Goal: Information Seeking & Learning: Learn about a topic

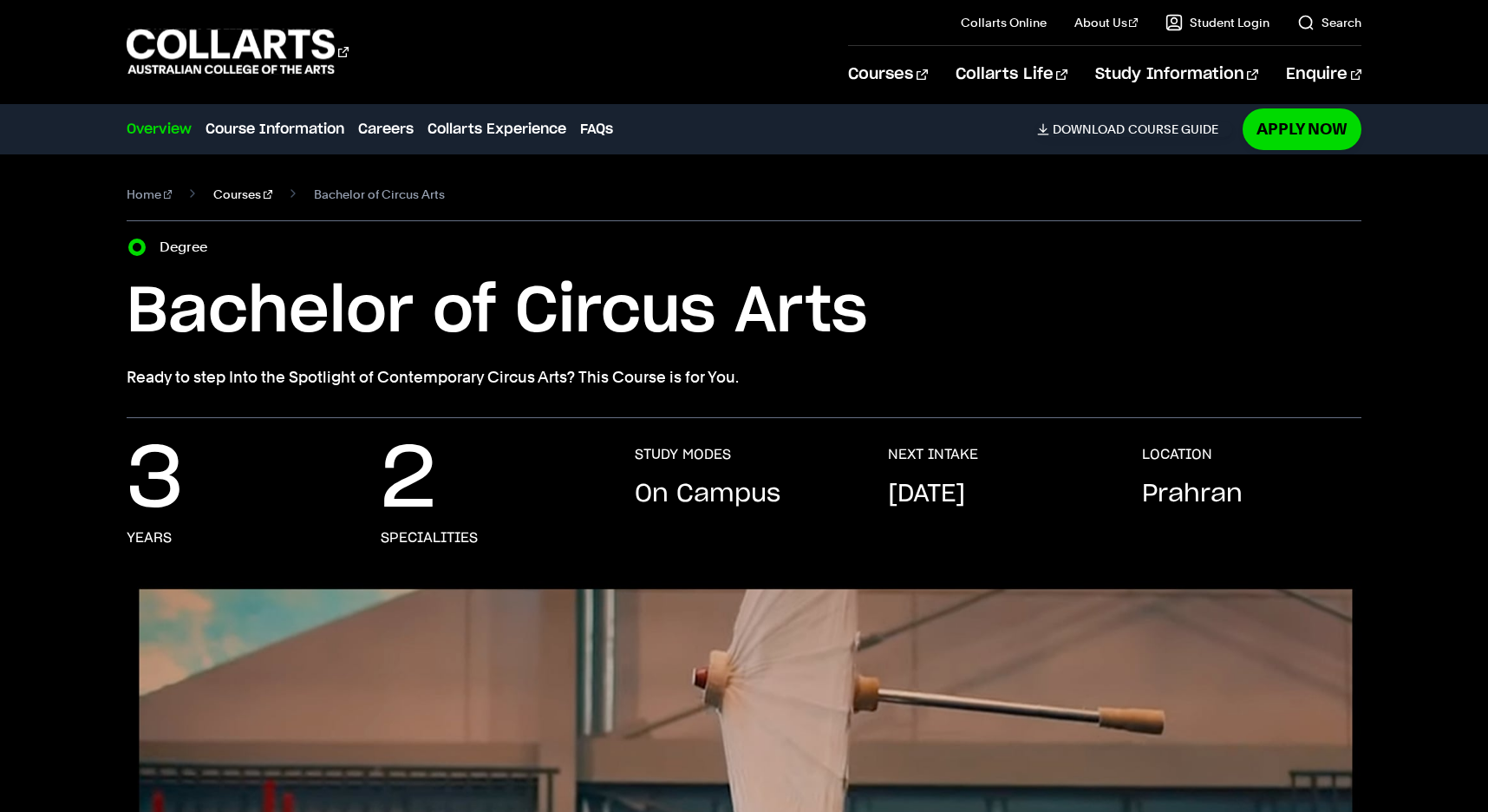
click at [234, 197] on link "Courses" at bounding box center [243, 194] width 59 height 24
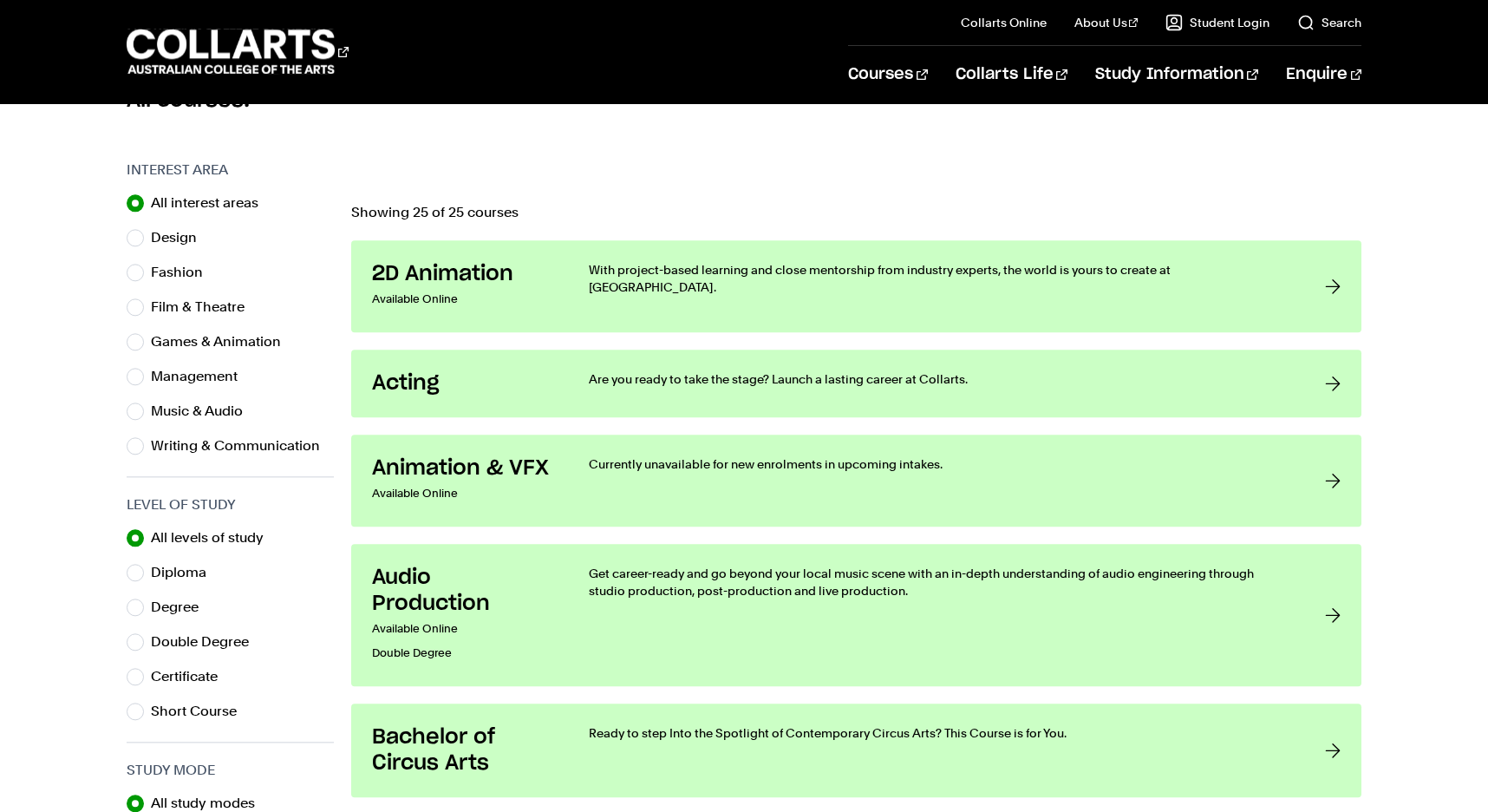
scroll to position [531, 0]
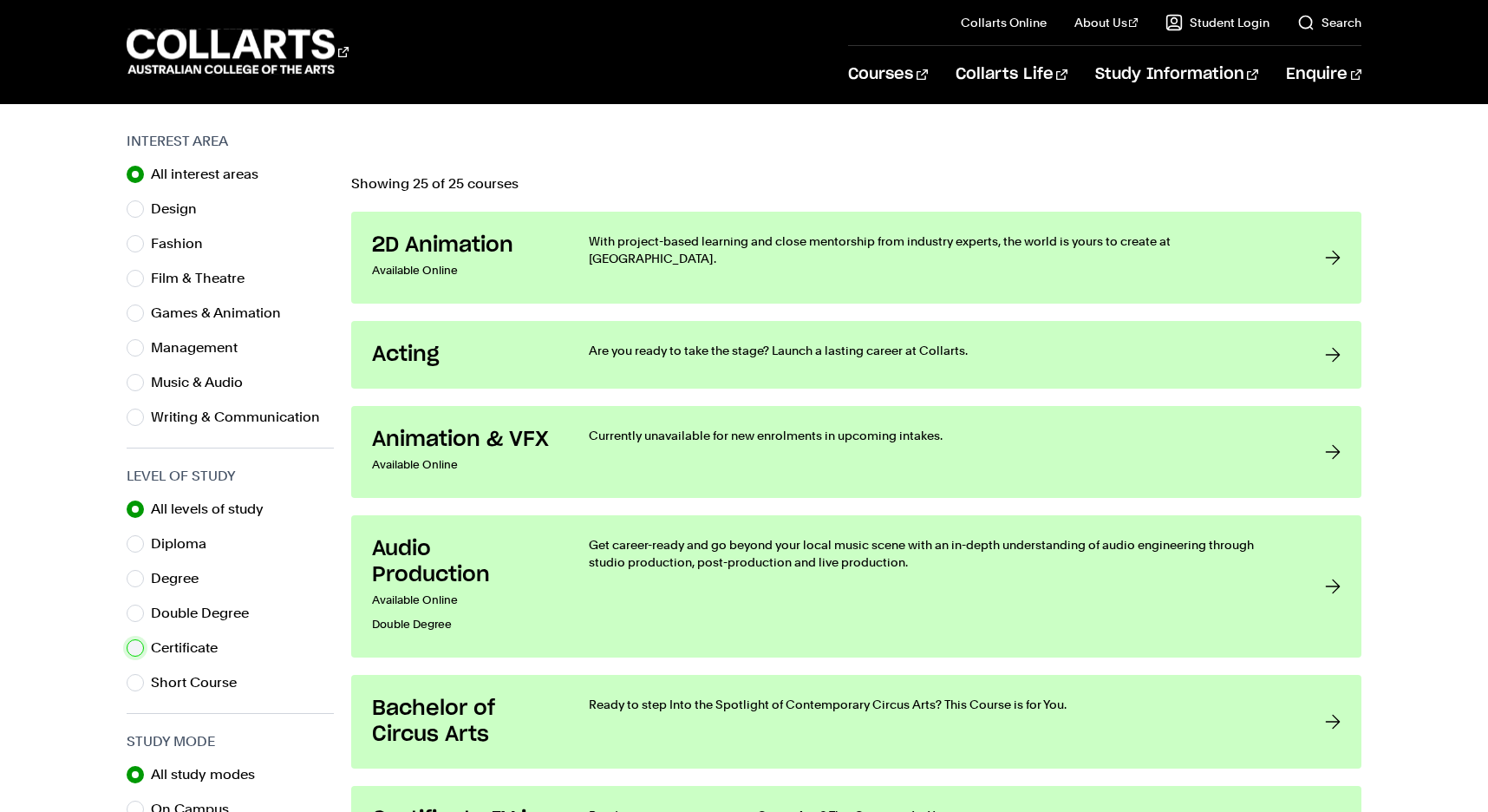
click at [136, 648] on input "Certificate" at bounding box center [135, 647] width 17 height 17
radio input "true"
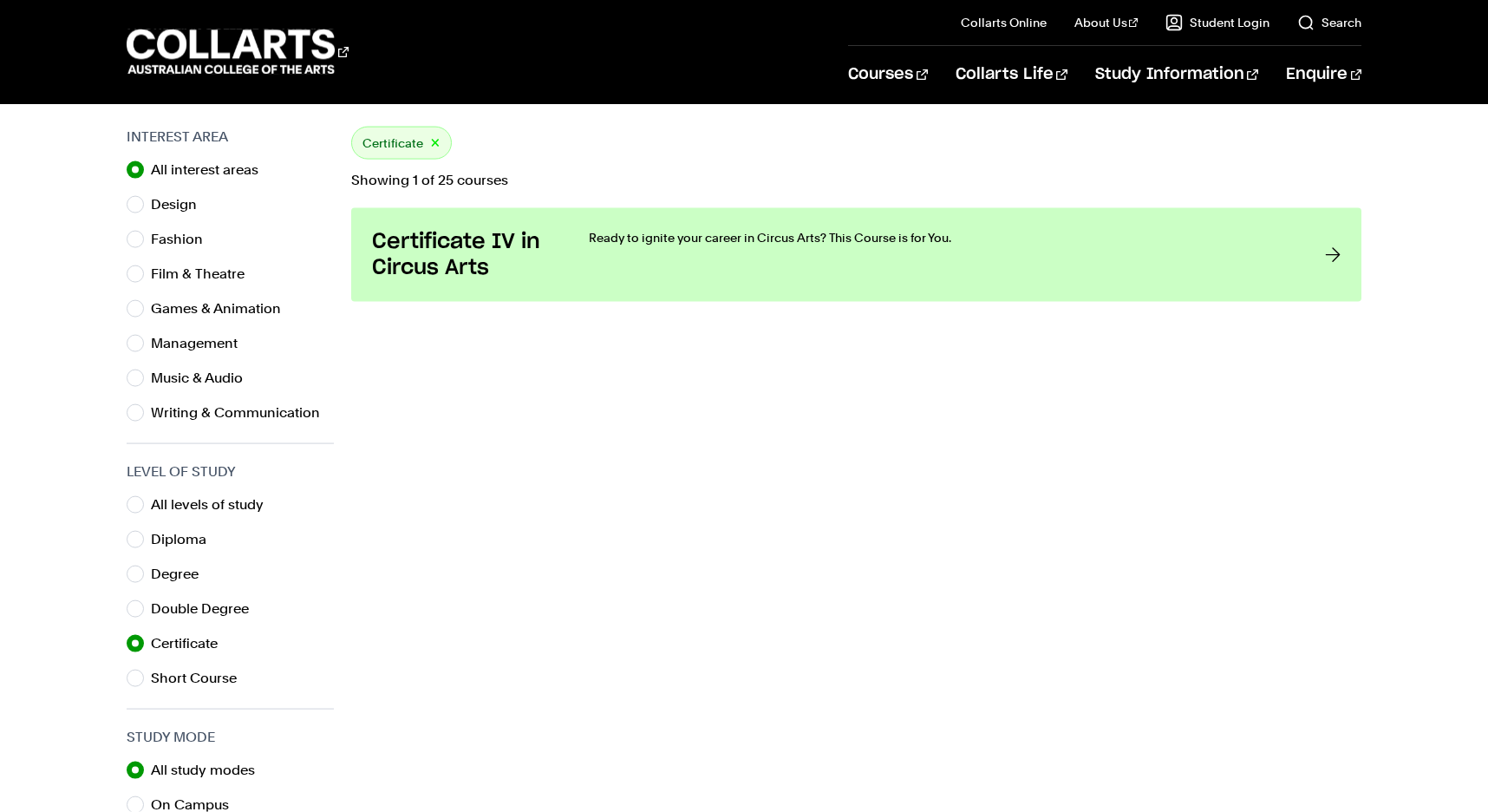
scroll to position [442, 0]
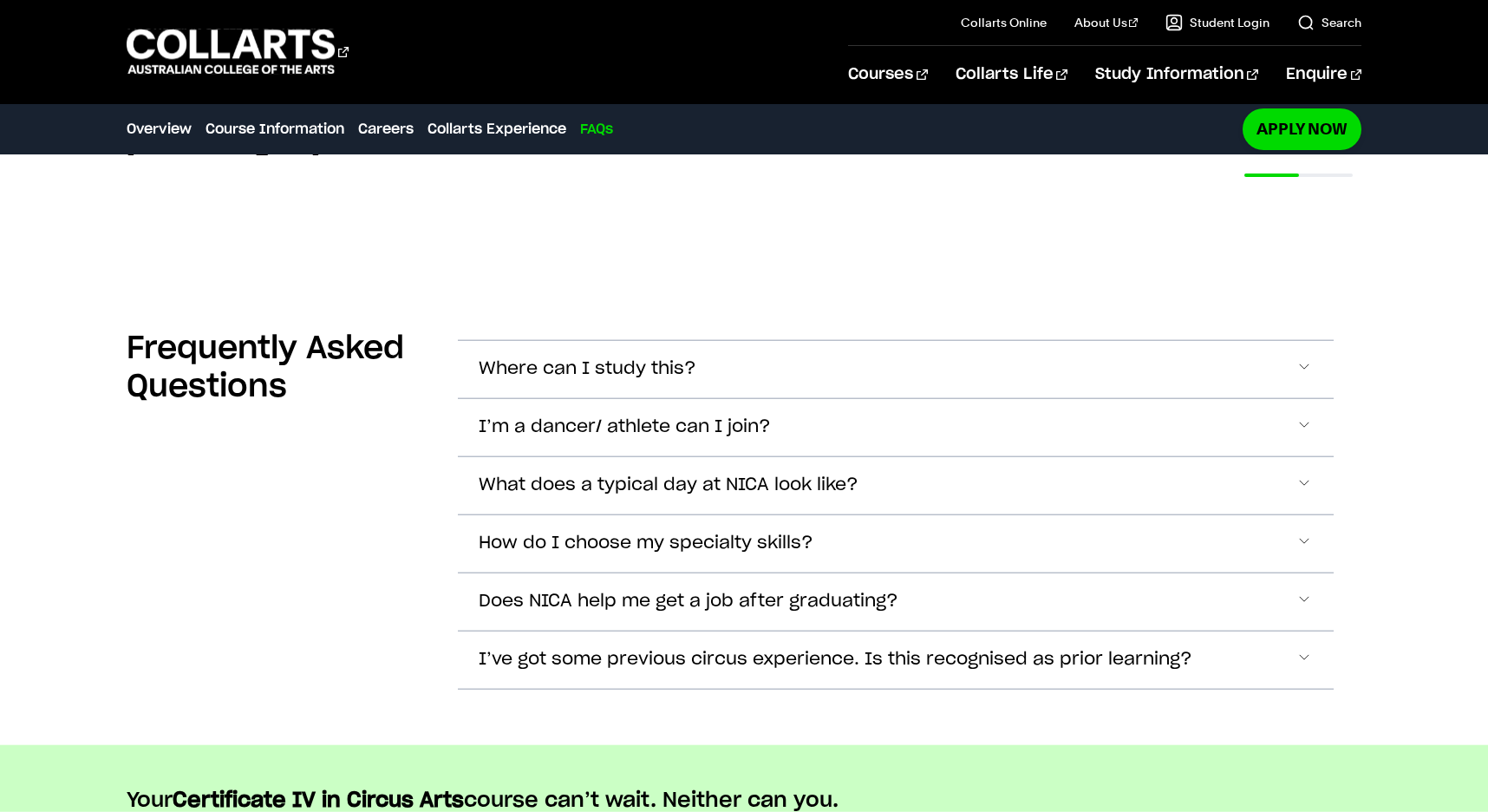
scroll to position [4866, 0]
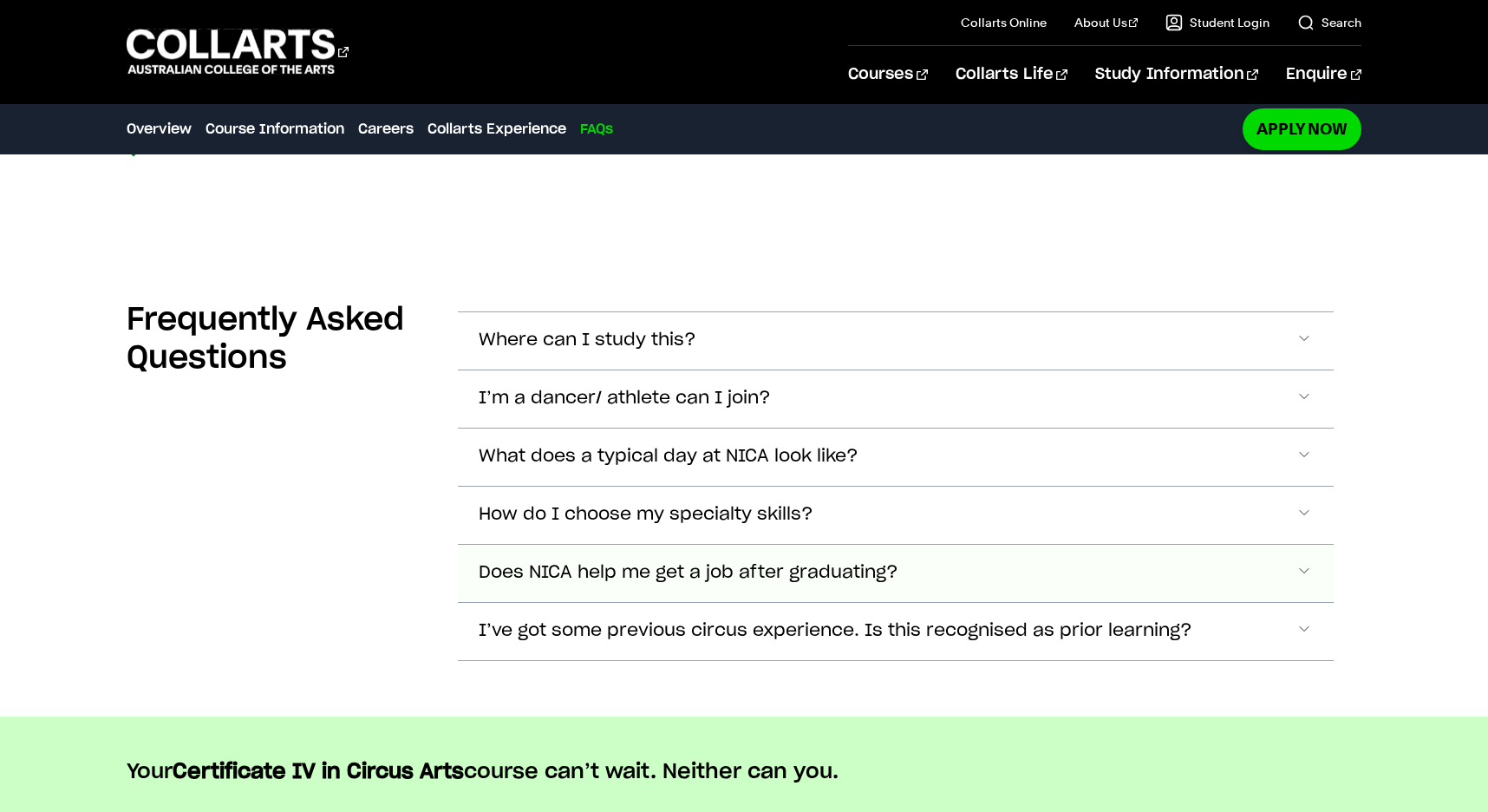
click at [1311, 352] on span "Accordion Section" at bounding box center [1304, 340] width 17 height 23
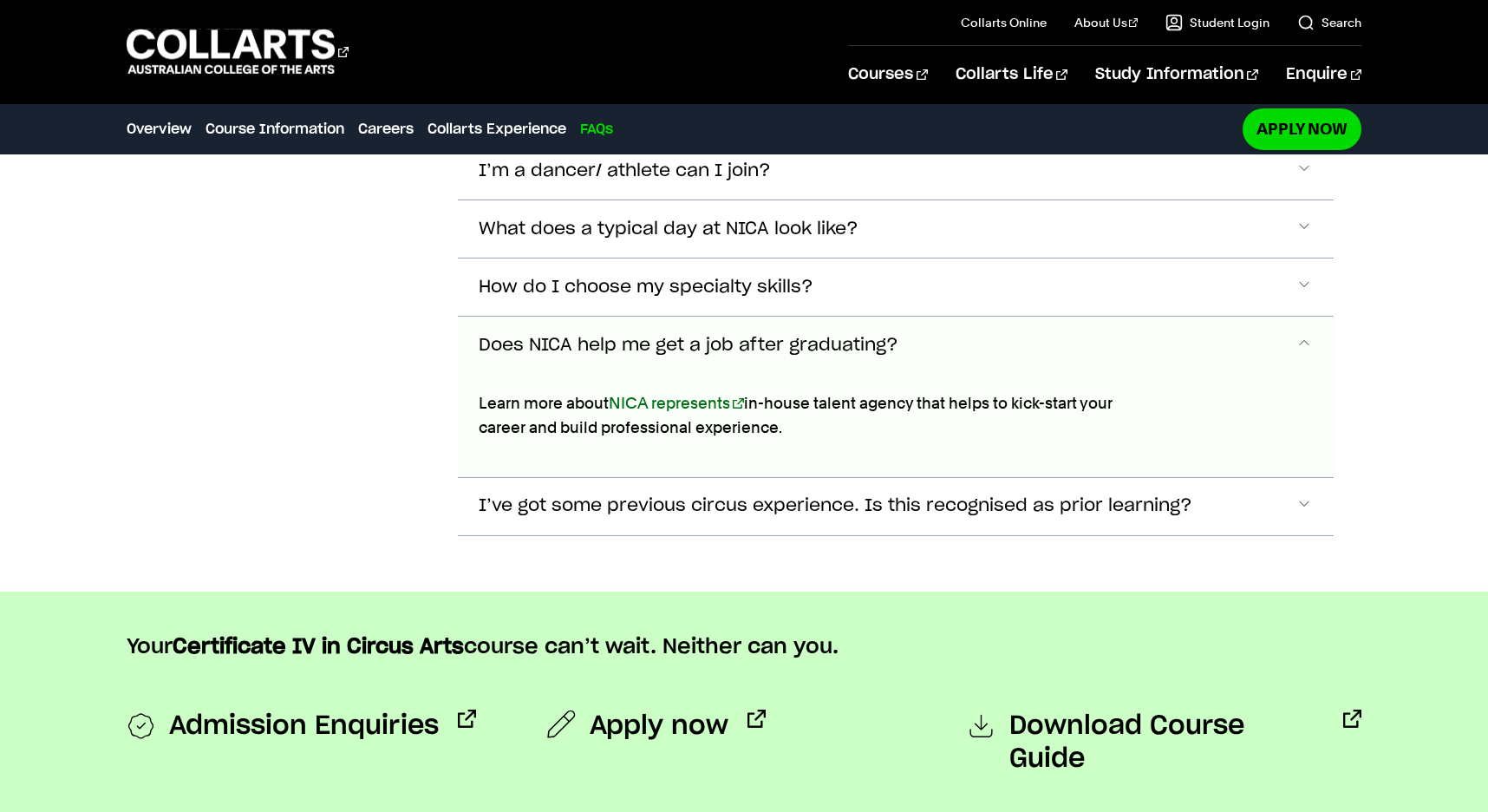
scroll to position [5061, 0]
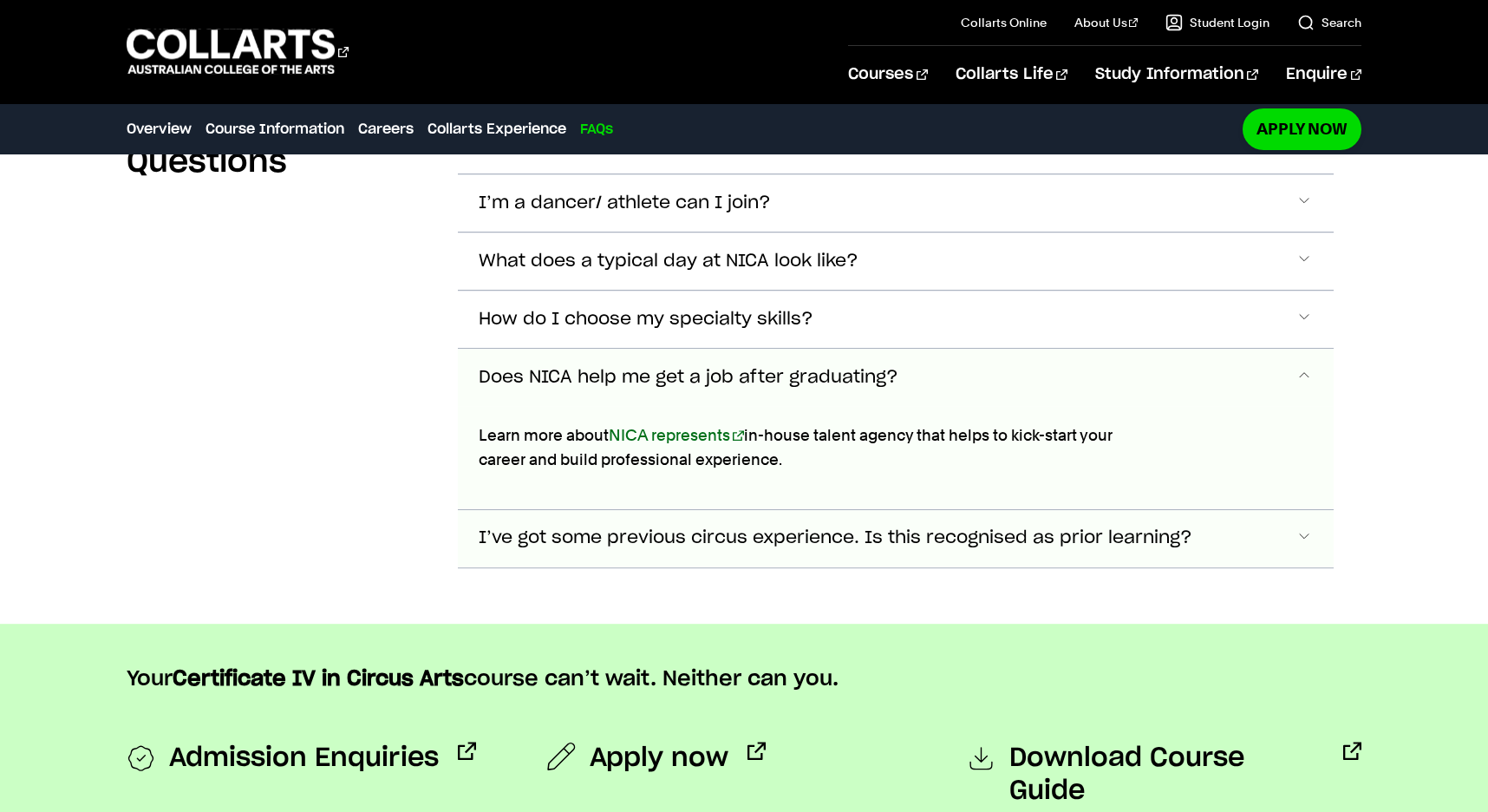
click at [1305, 156] on span "Accordion Section" at bounding box center [1304, 144] width 17 height 23
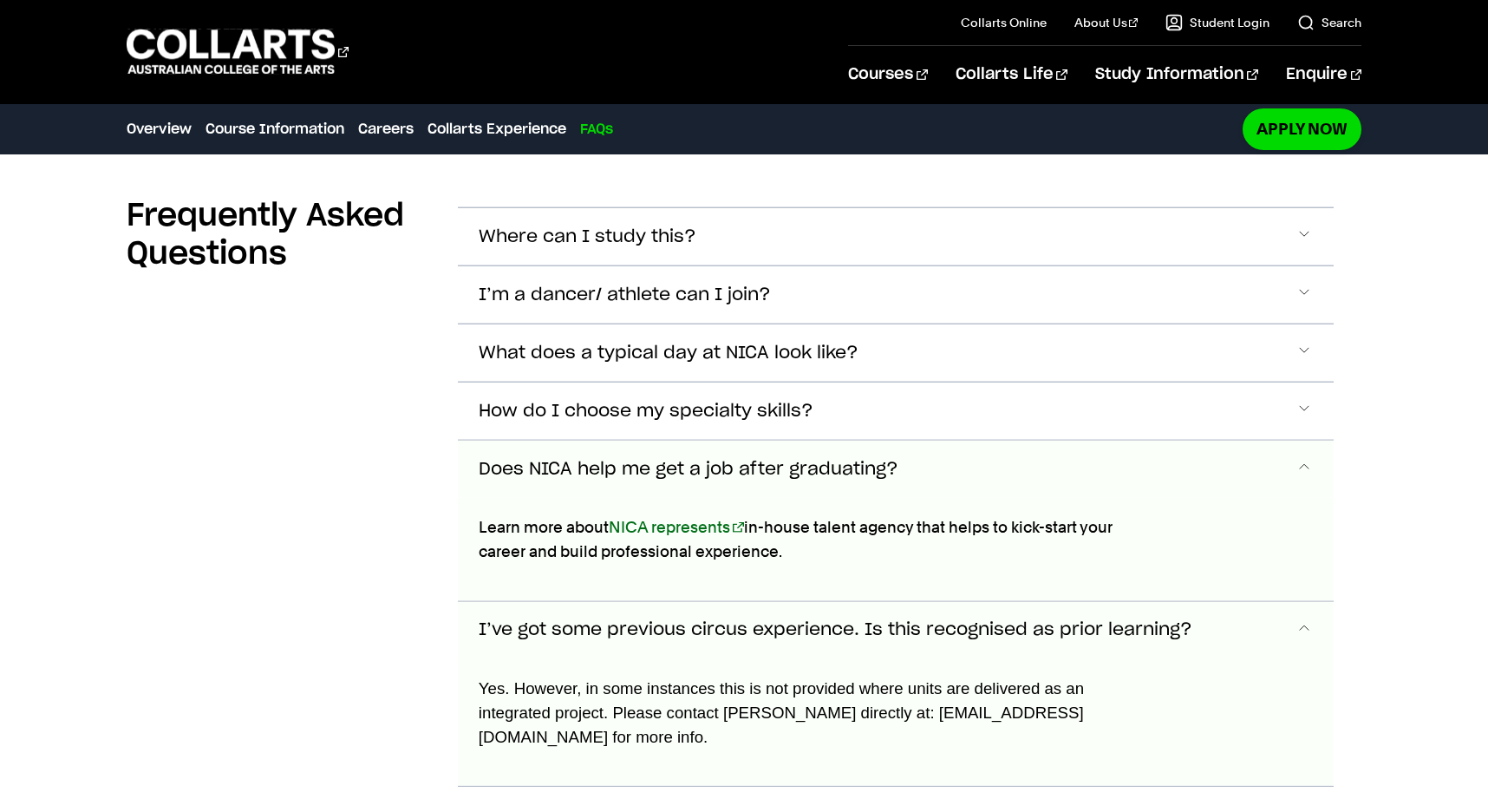
scroll to position [4966, 0]
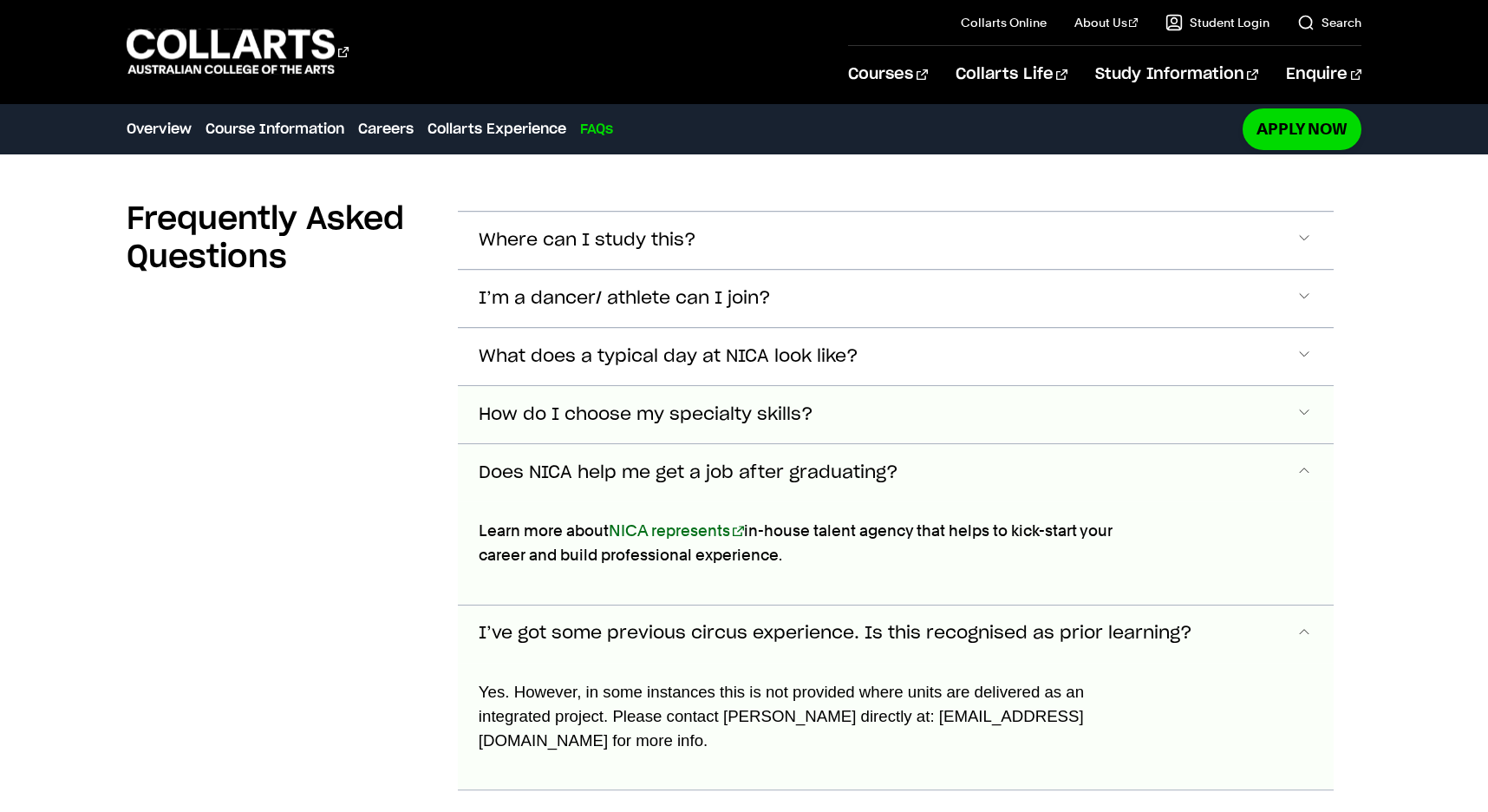
click at [1304, 252] on span "Accordion Section" at bounding box center [1304, 240] width 17 height 23
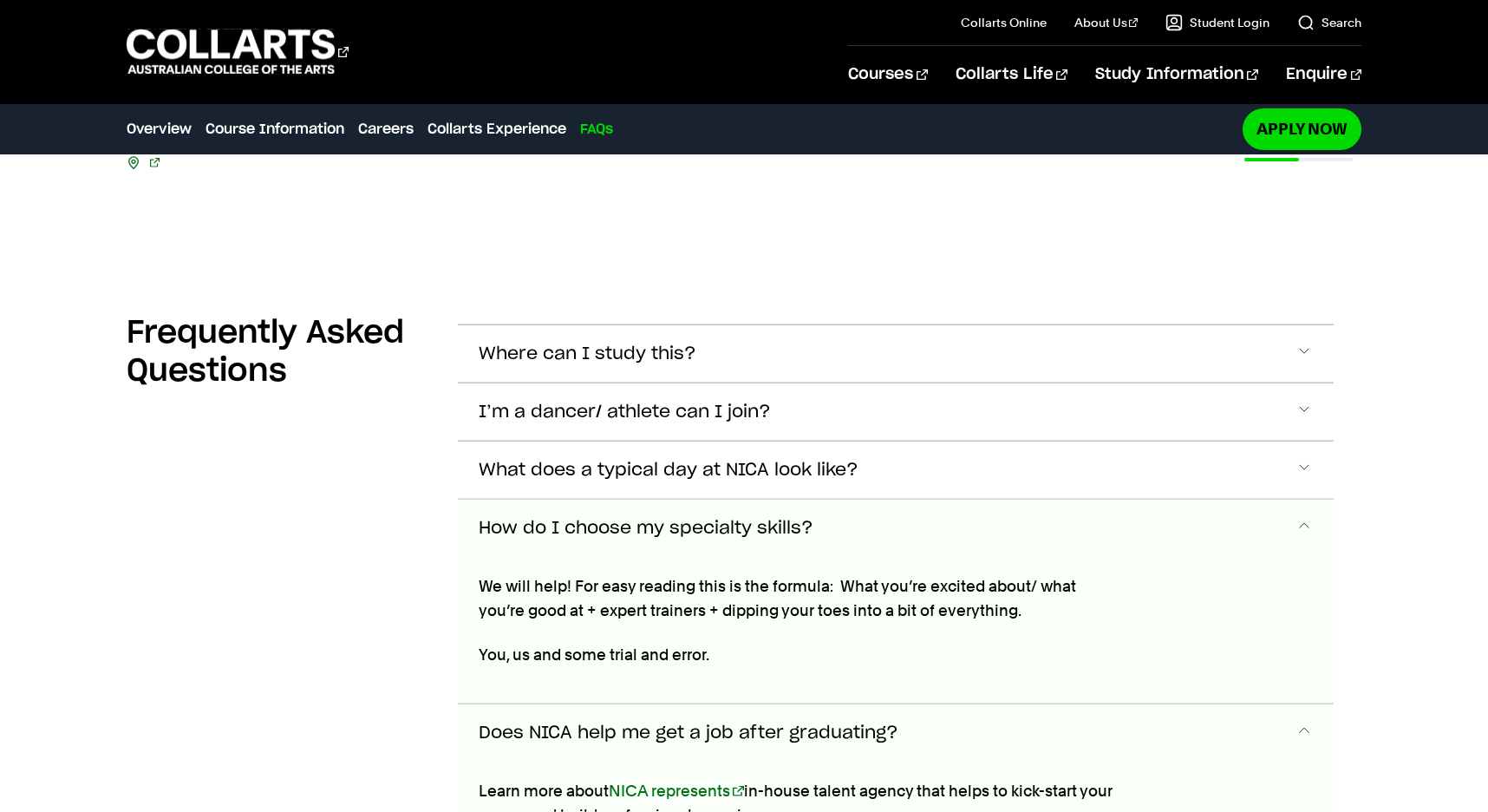
scroll to position [4660, 0]
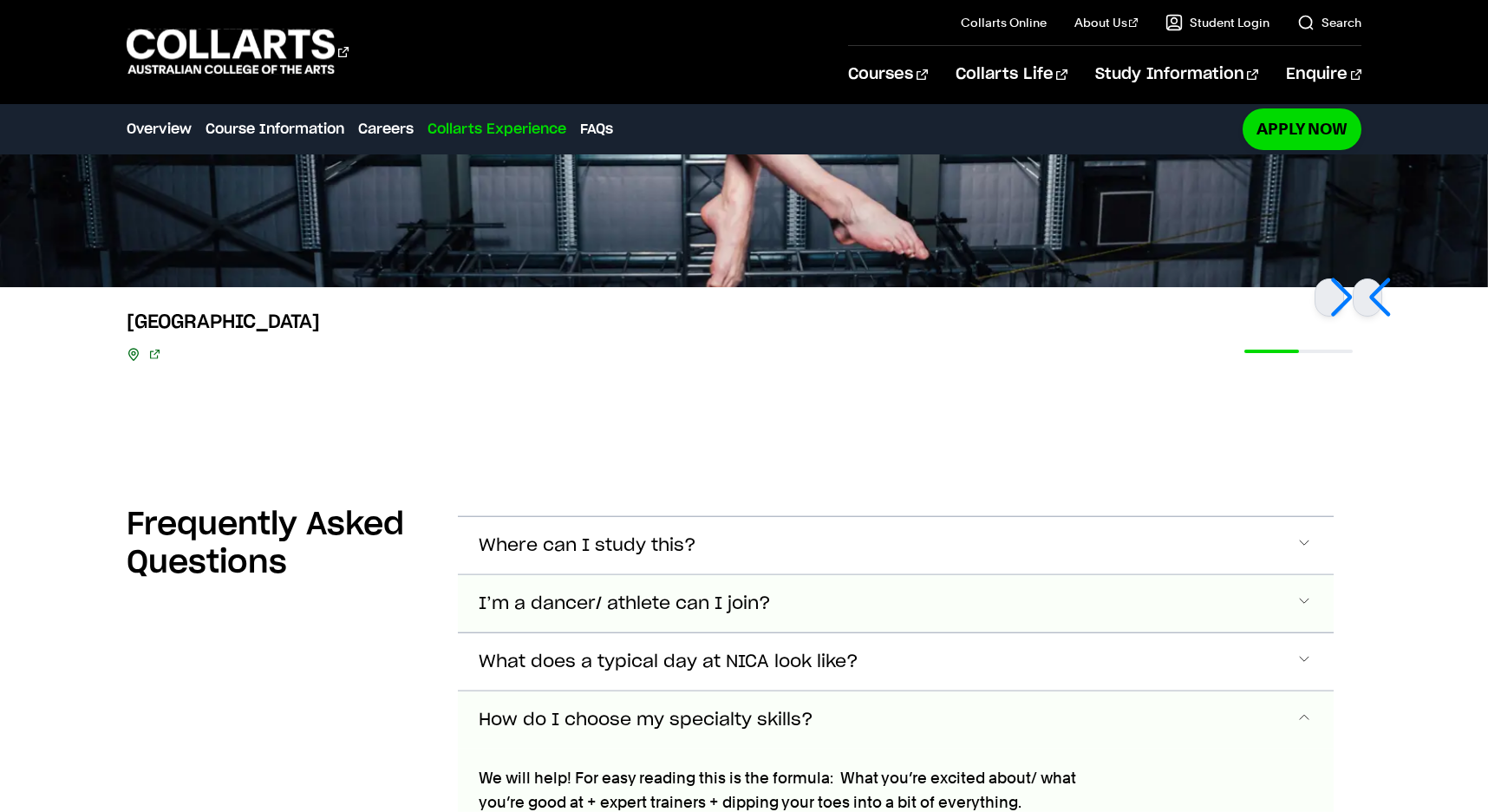
click at [1304, 574] on button "I’m a dancer/ athlete can I join?" at bounding box center [896, 545] width 876 height 57
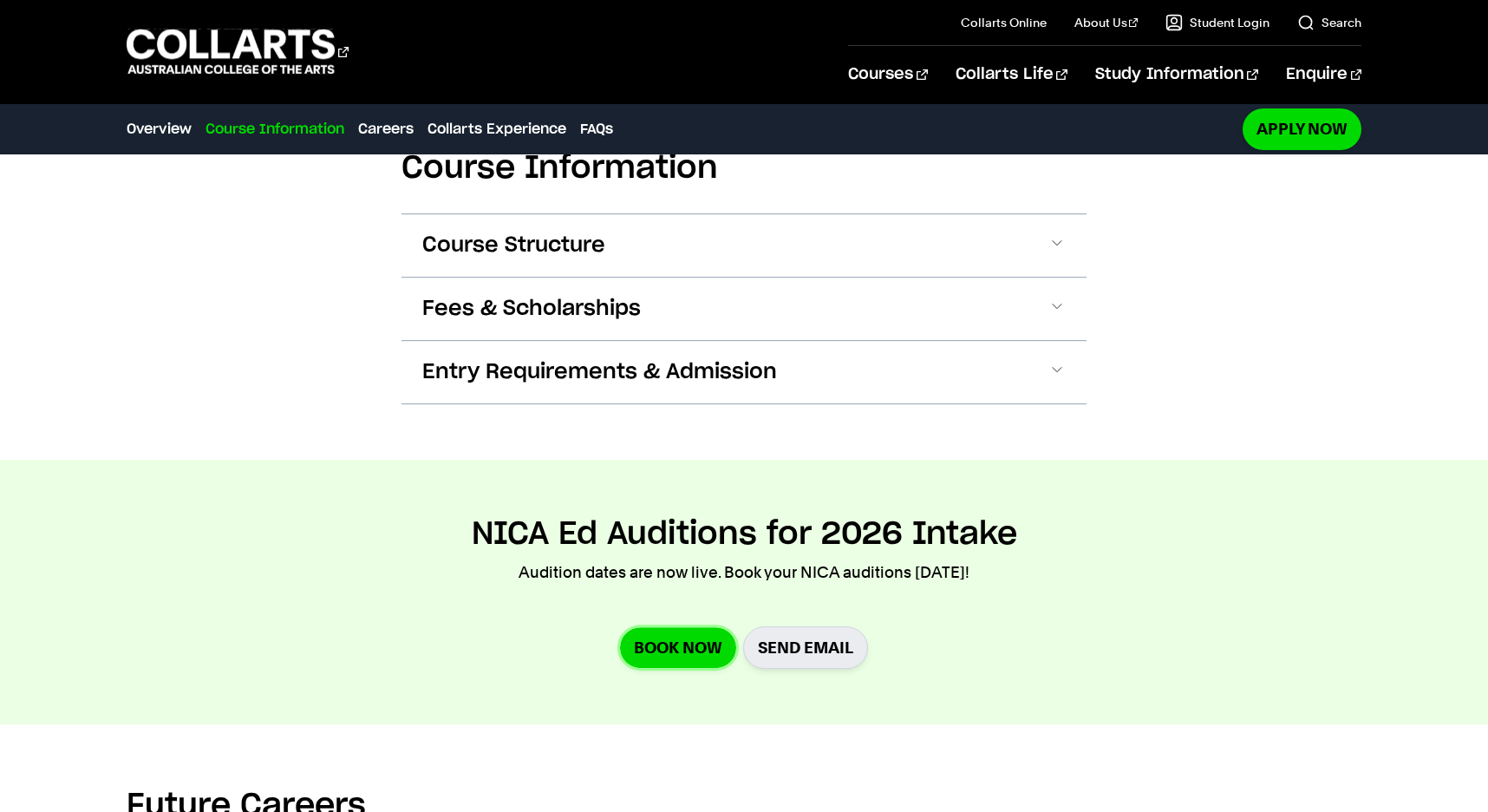
scroll to position [2236, 0]
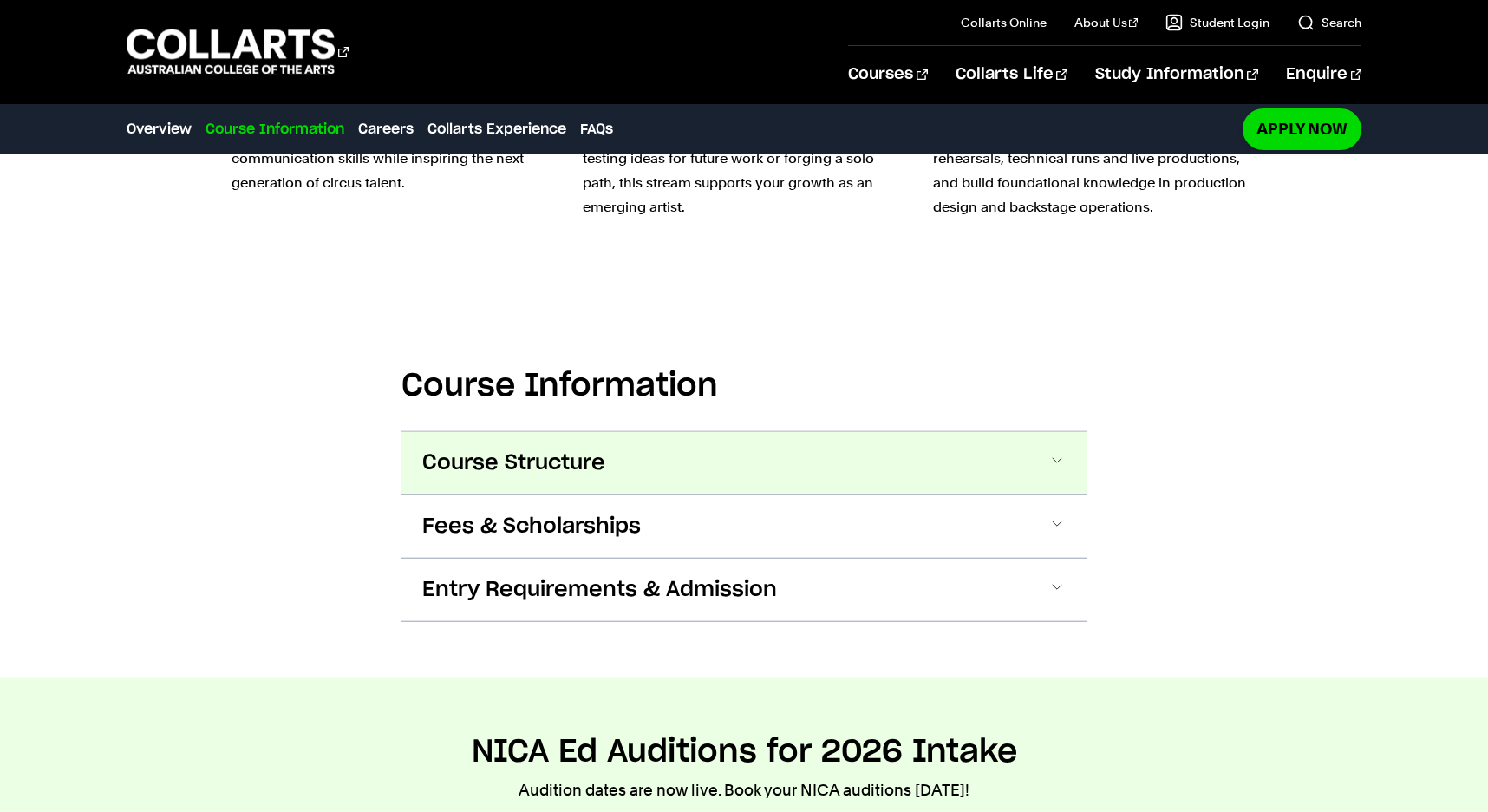
click at [1046, 459] on button "Course Structure" at bounding box center [744, 463] width 685 height 63
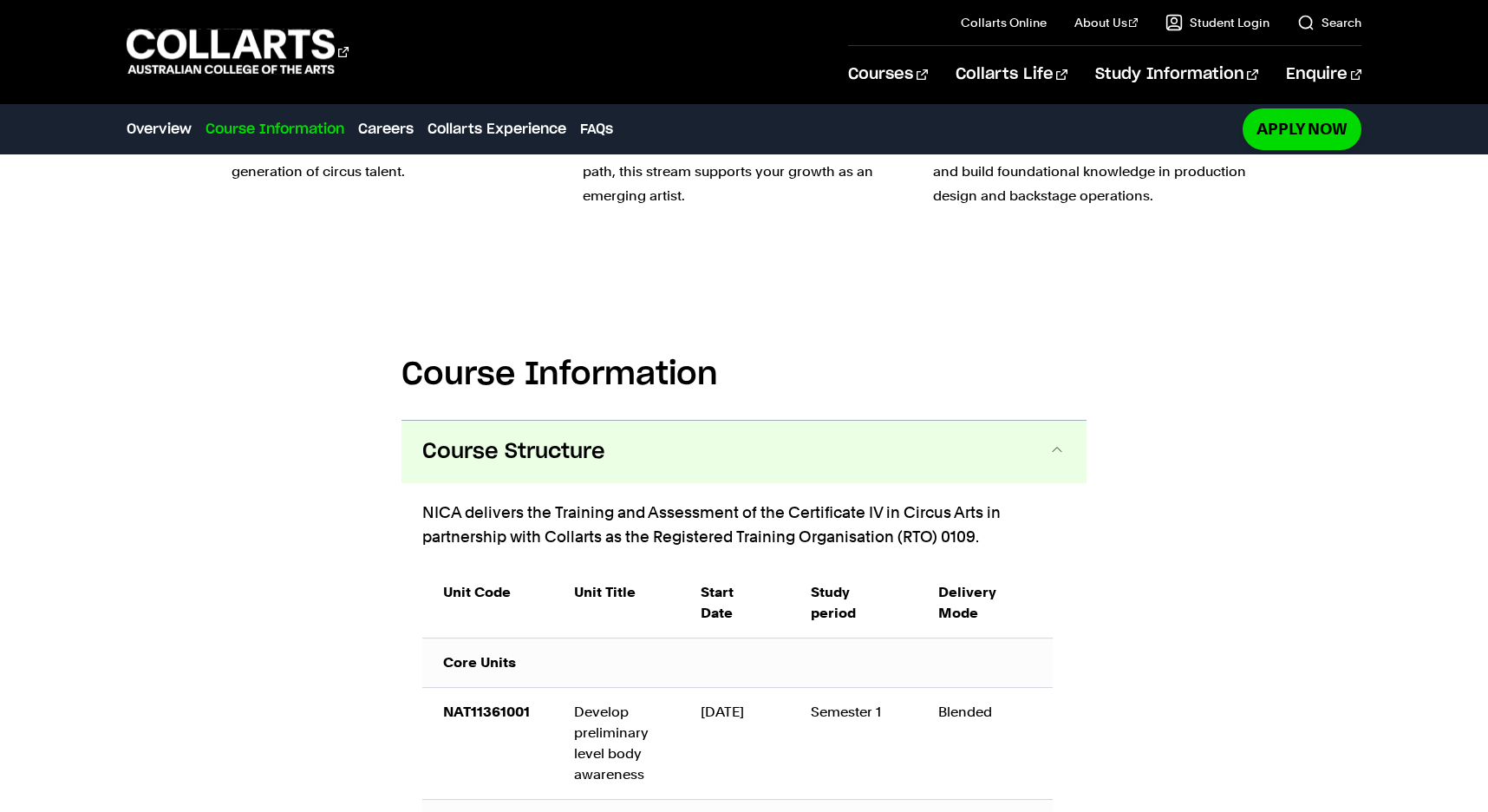
scroll to position [2246, 0]
click at [1058, 441] on button "Course Structure" at bounding box center [744, 453] width 685 height 63
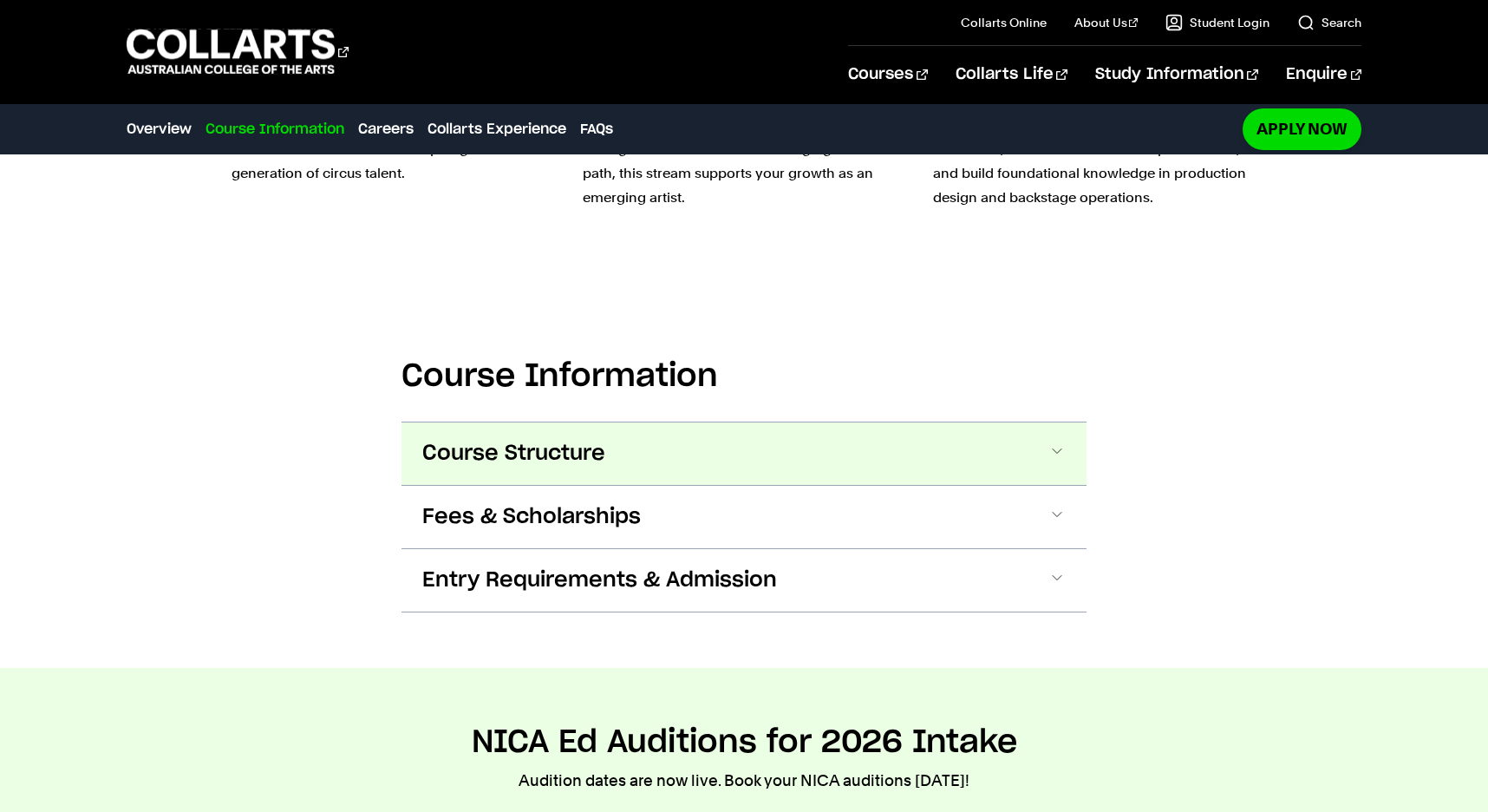
click at [1058, 441] on button "Course Structure" at bounding box center [744, 453] width 685 height 63
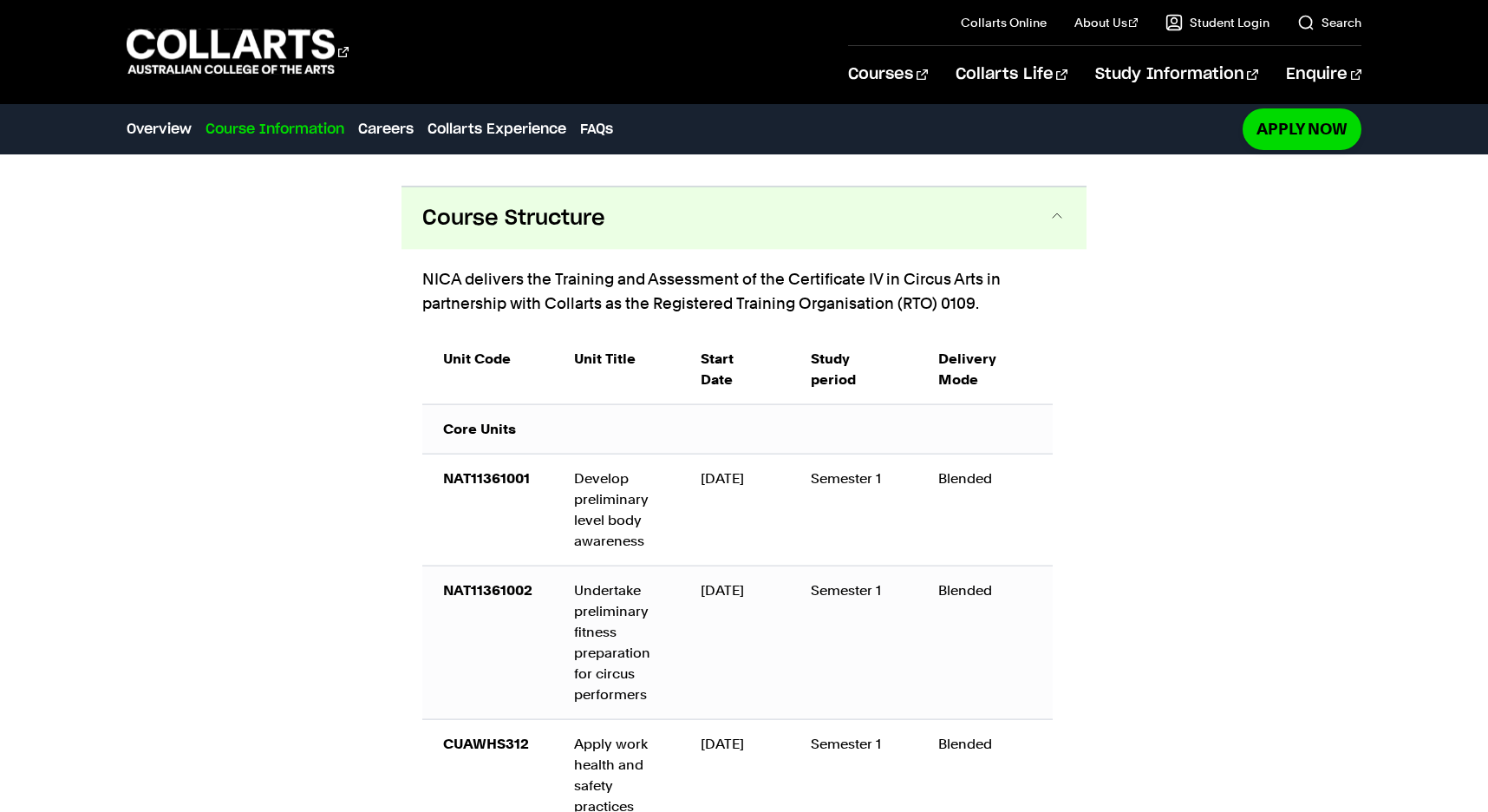
scroll to position [2334, 0]
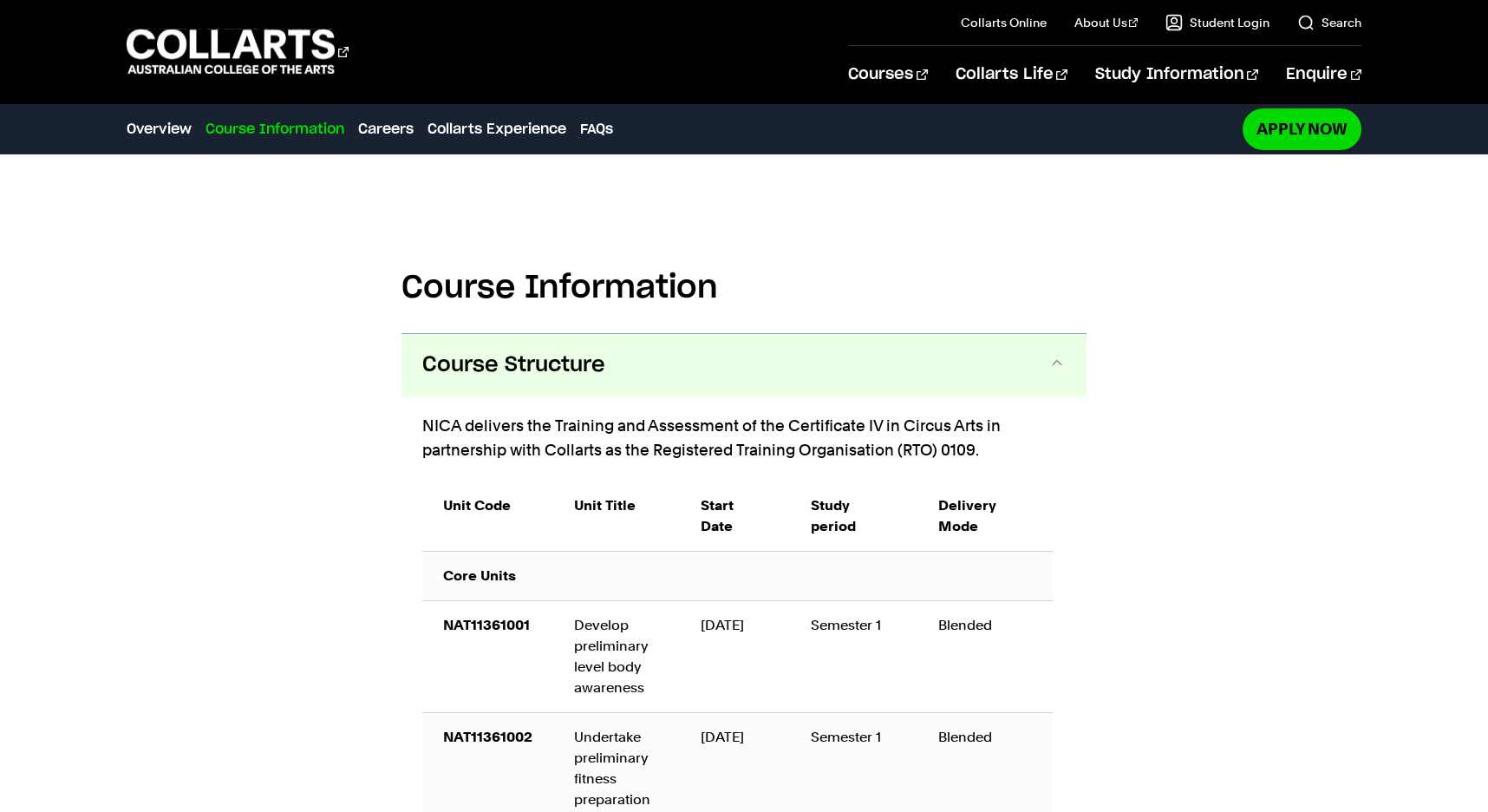
click at [1052, 352] on button "Course Structure" at bounding box center [744, 365] width 685 height 63
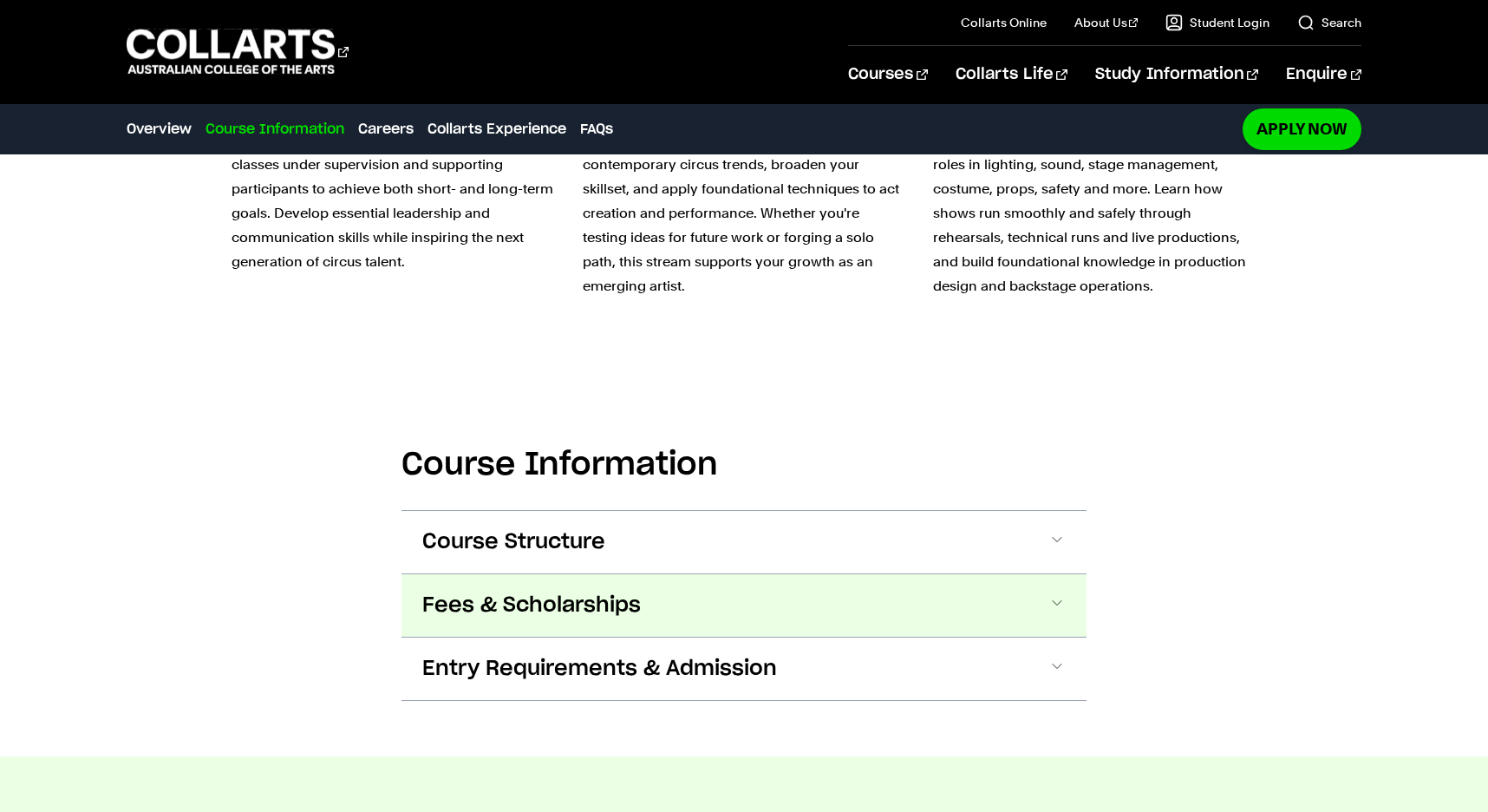
click at [1058, 593] on button "Fees & Scholarships" at bounding box center [744, 605] width 685 height 63
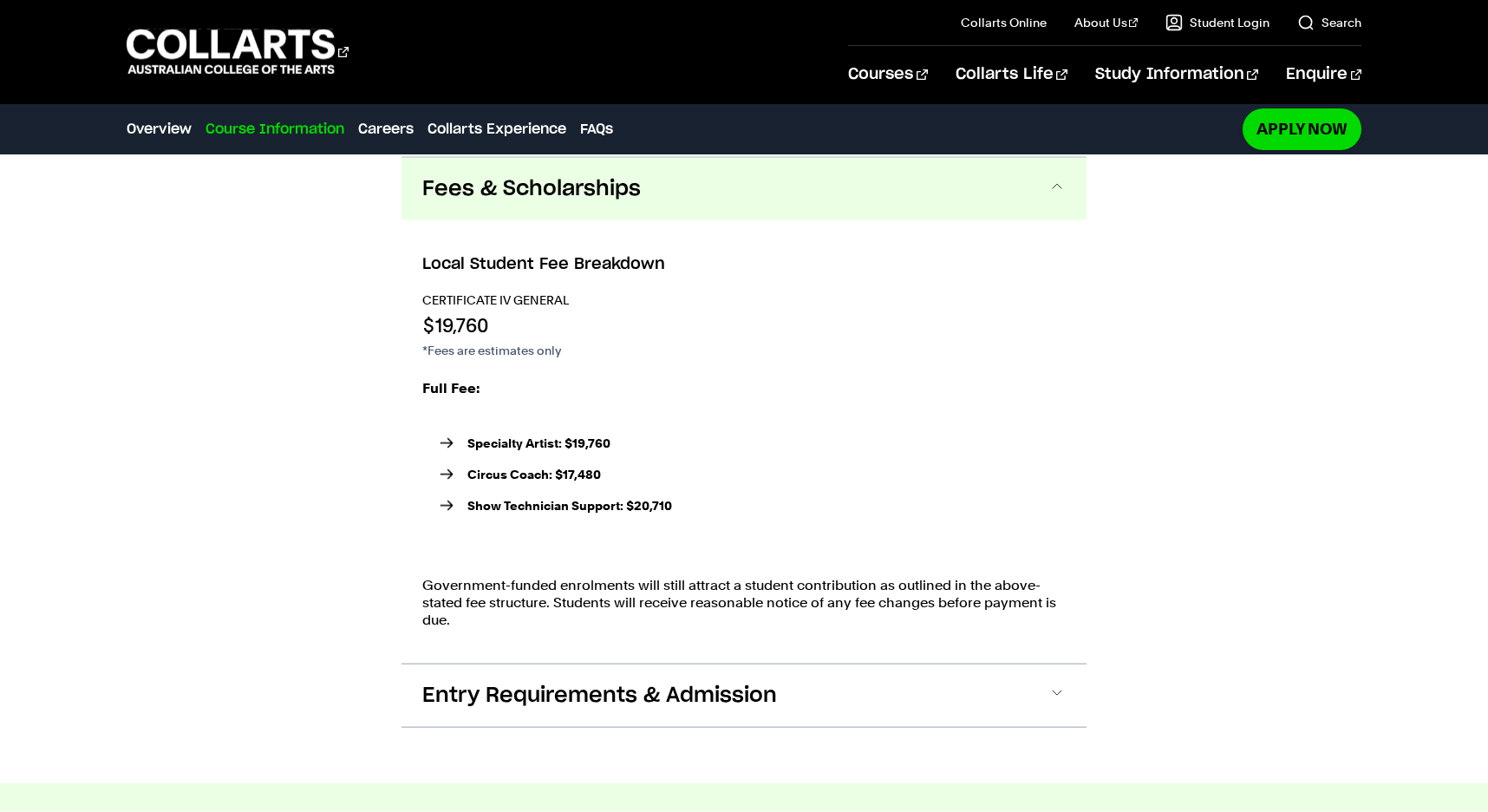
scroll to position [2574, 0]
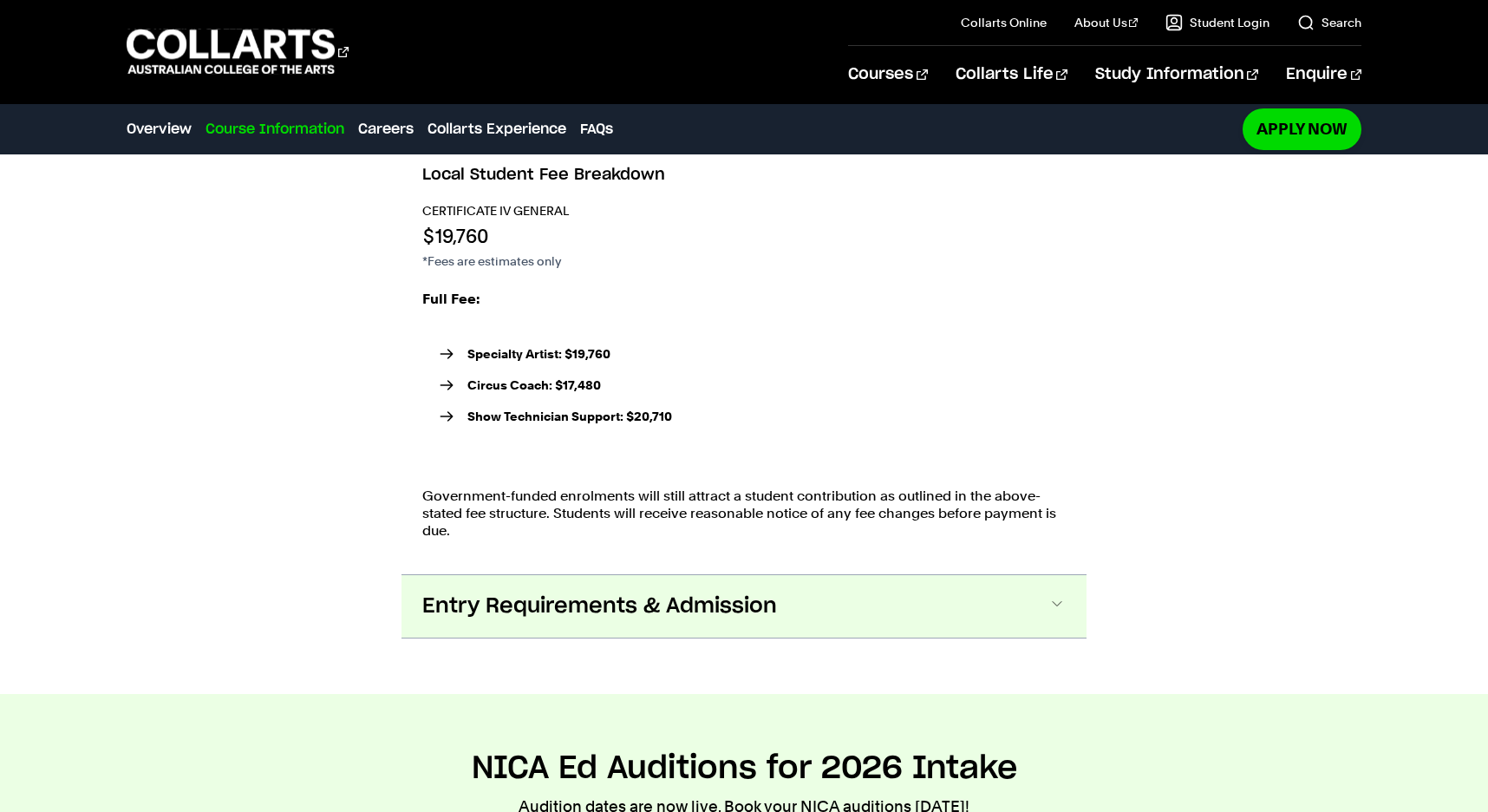
click at [1050, 601] on span at bounding box center [1057, 606] width 17 height 23
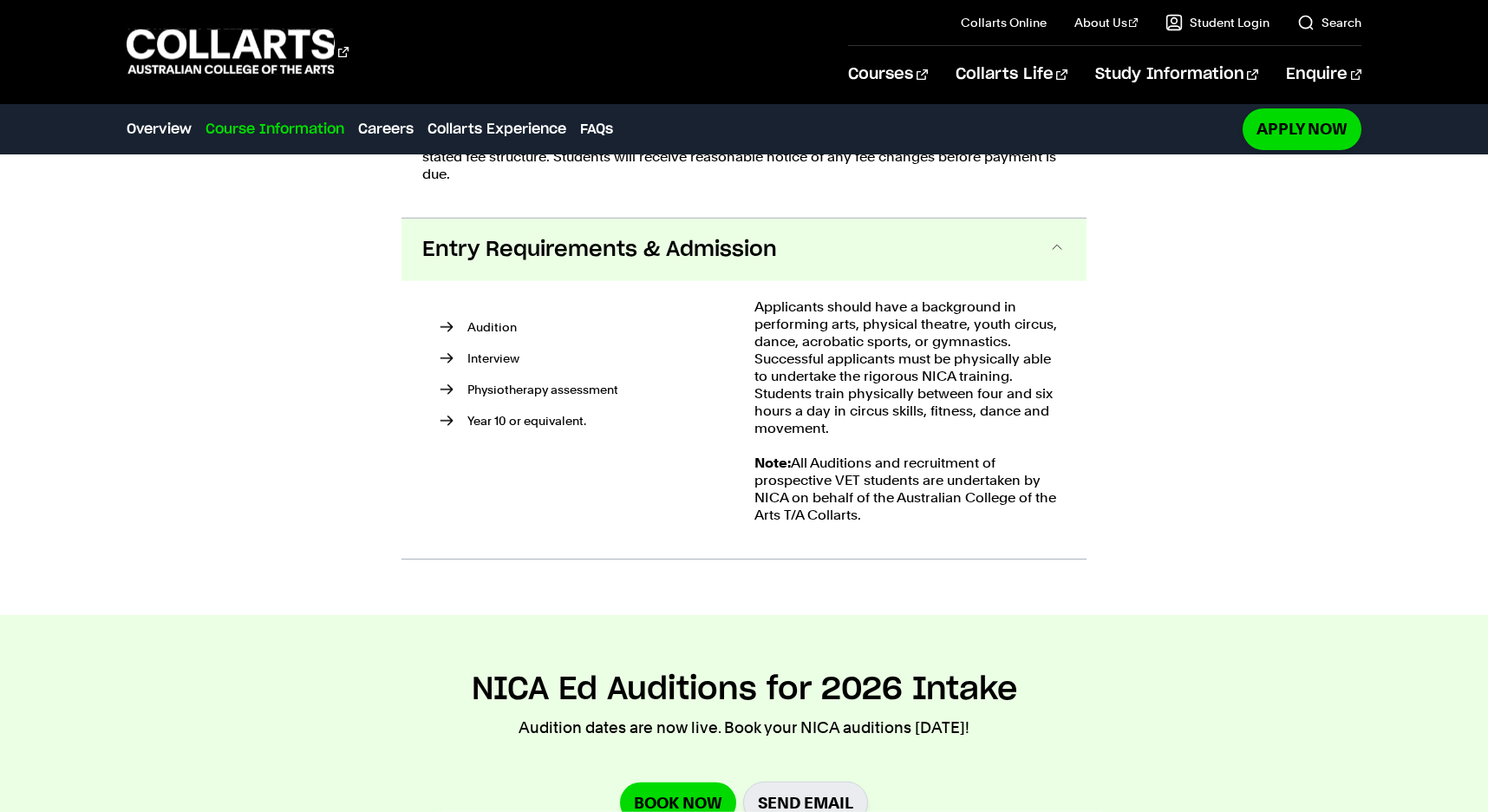
scroll to position [3081, 0]
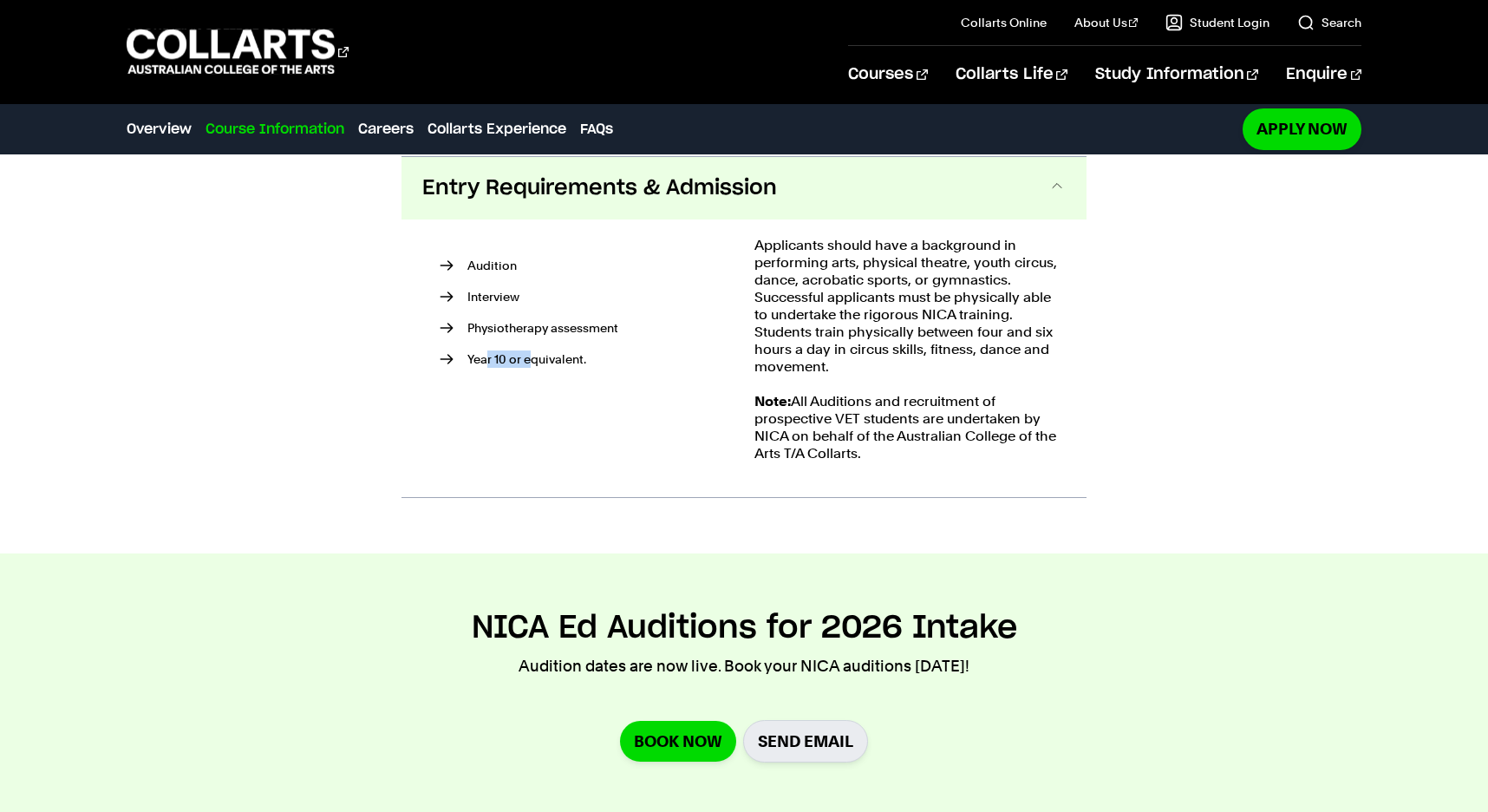
drag, startPoint x: 488, startPoint y: 359, endPoint x: 532, endPoint y: 359, distance: 44.0
click at [532, 359] on li "Year 10 or equivalent." at bounding box center [587, 359] width 294 height 17
click at [608, 430] on div "Audition Interview Physiotherapy assessment Year 10 or equivalent." at bounding box center [578, 358] width 312 height 243
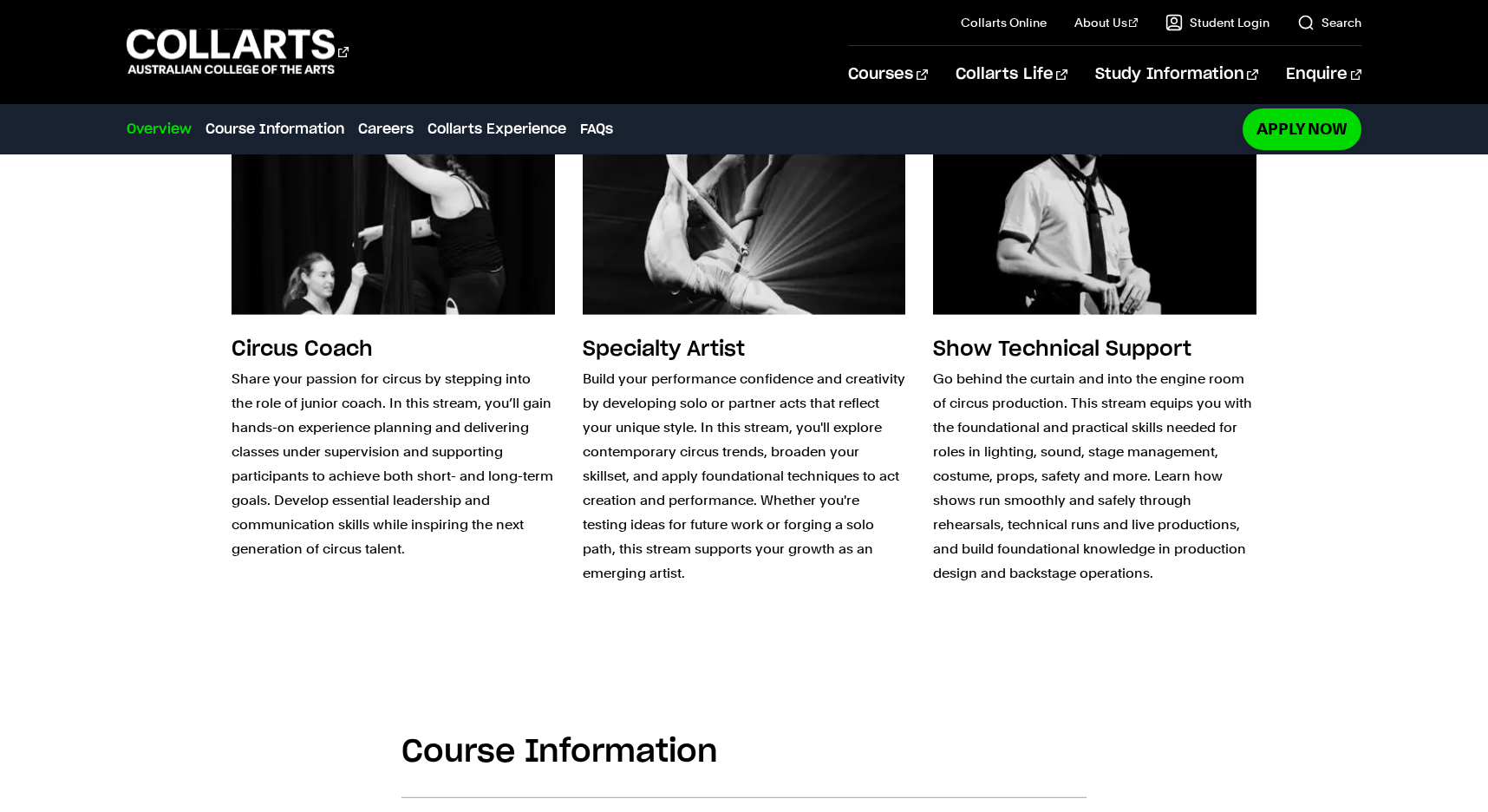
scroll to position [1842, 0]
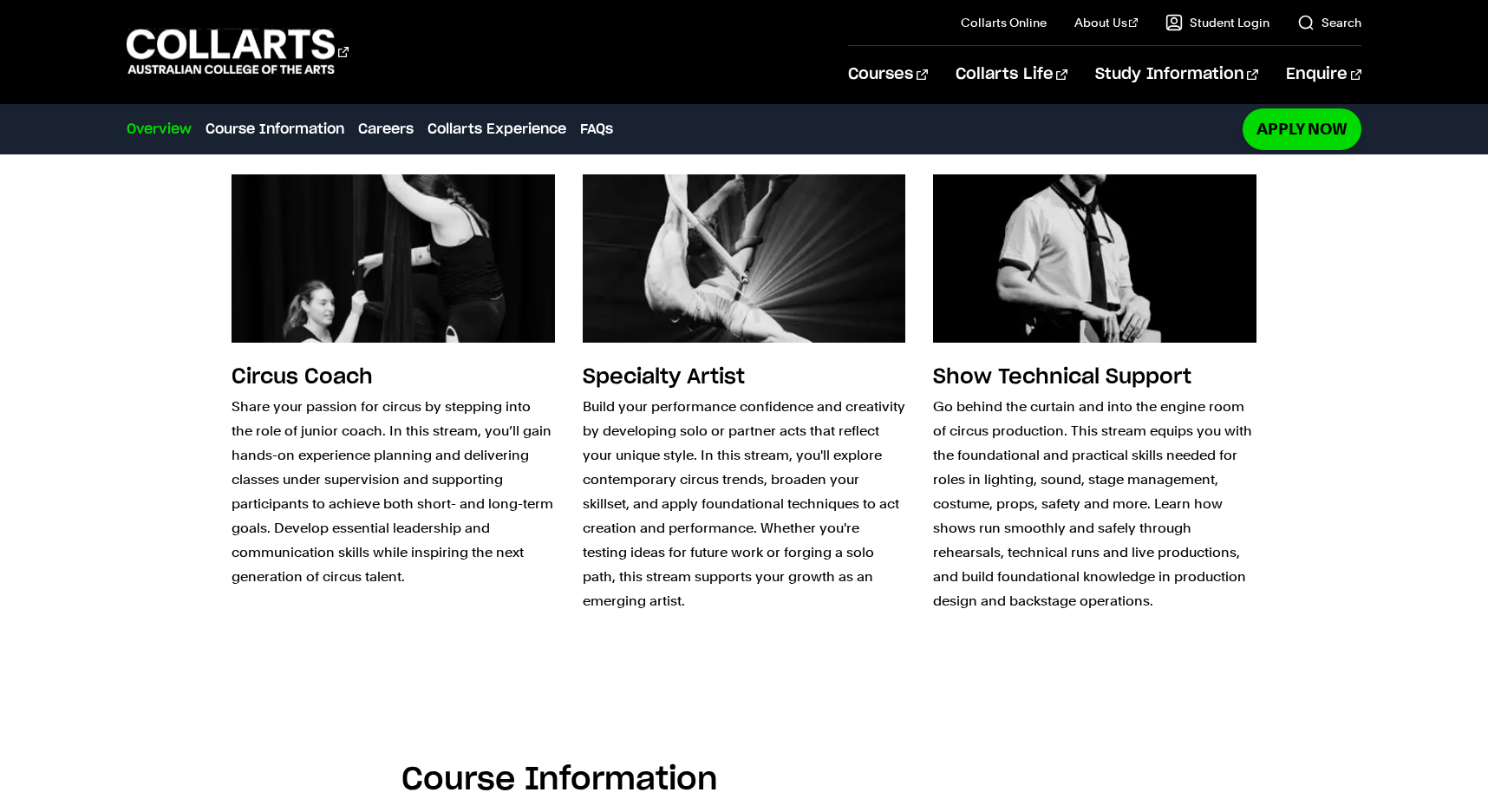
click at [1442, 407] on div "Find your feet in Circus Arts Design a pathway aligned perfectly for you. Learn…" at bounding box center [744, 95] width 1488 height 1167
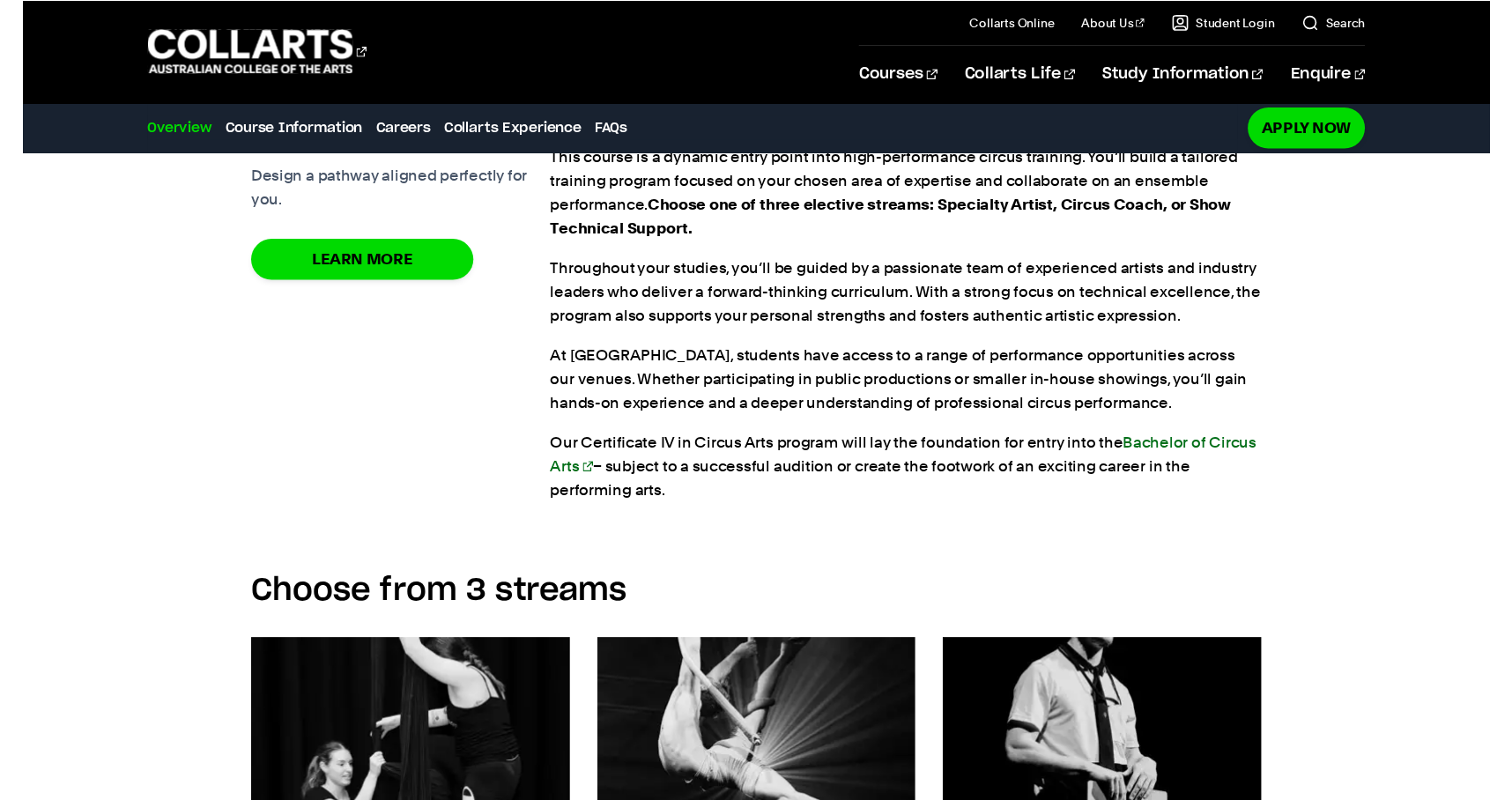
scroll to position [1422, 0]
